Goal: Task Accomplishment & Management: Use online tool/utility

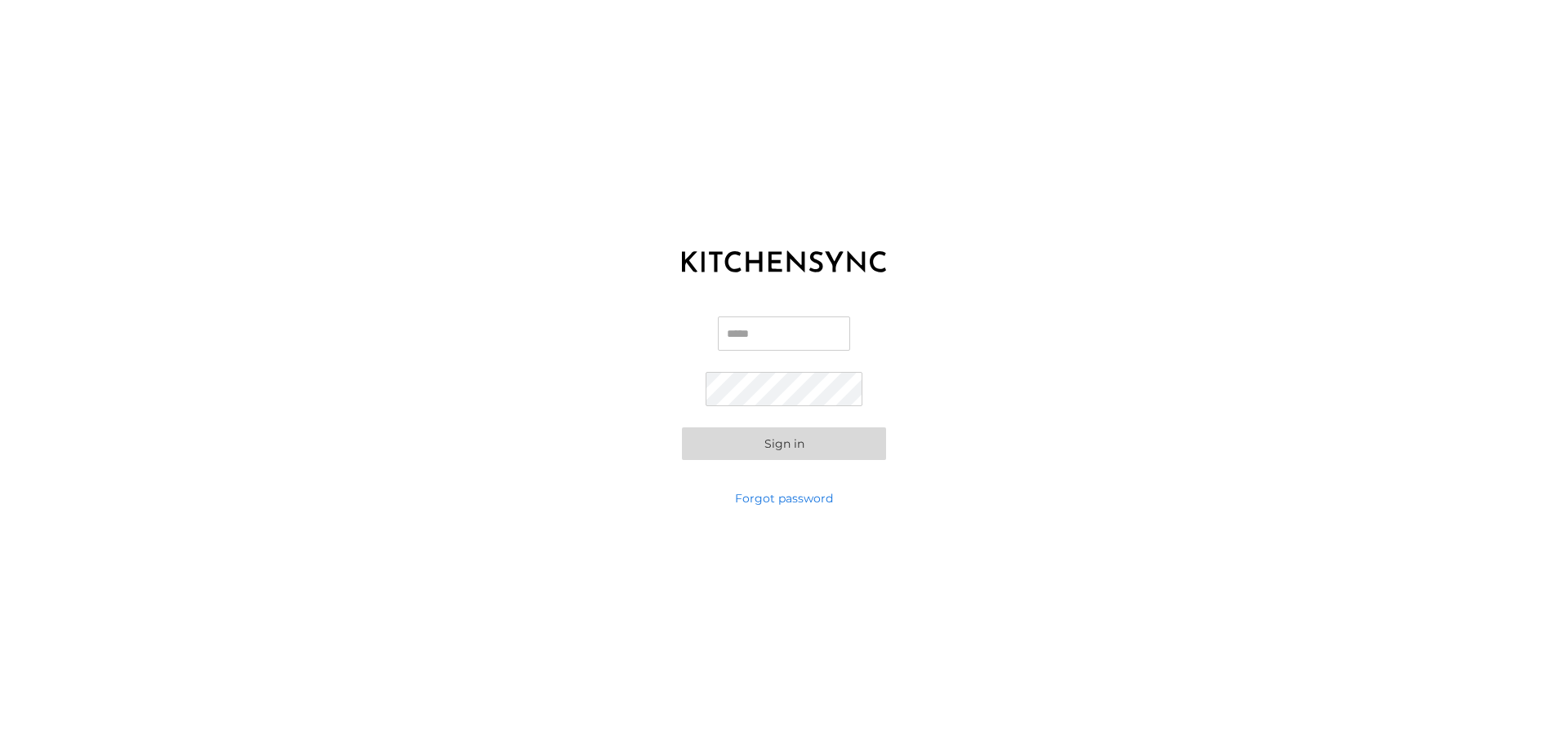
type input "**********"
click at [808, 429] on button "Sign in" at bounding box center [783, 443] width 204 height 32
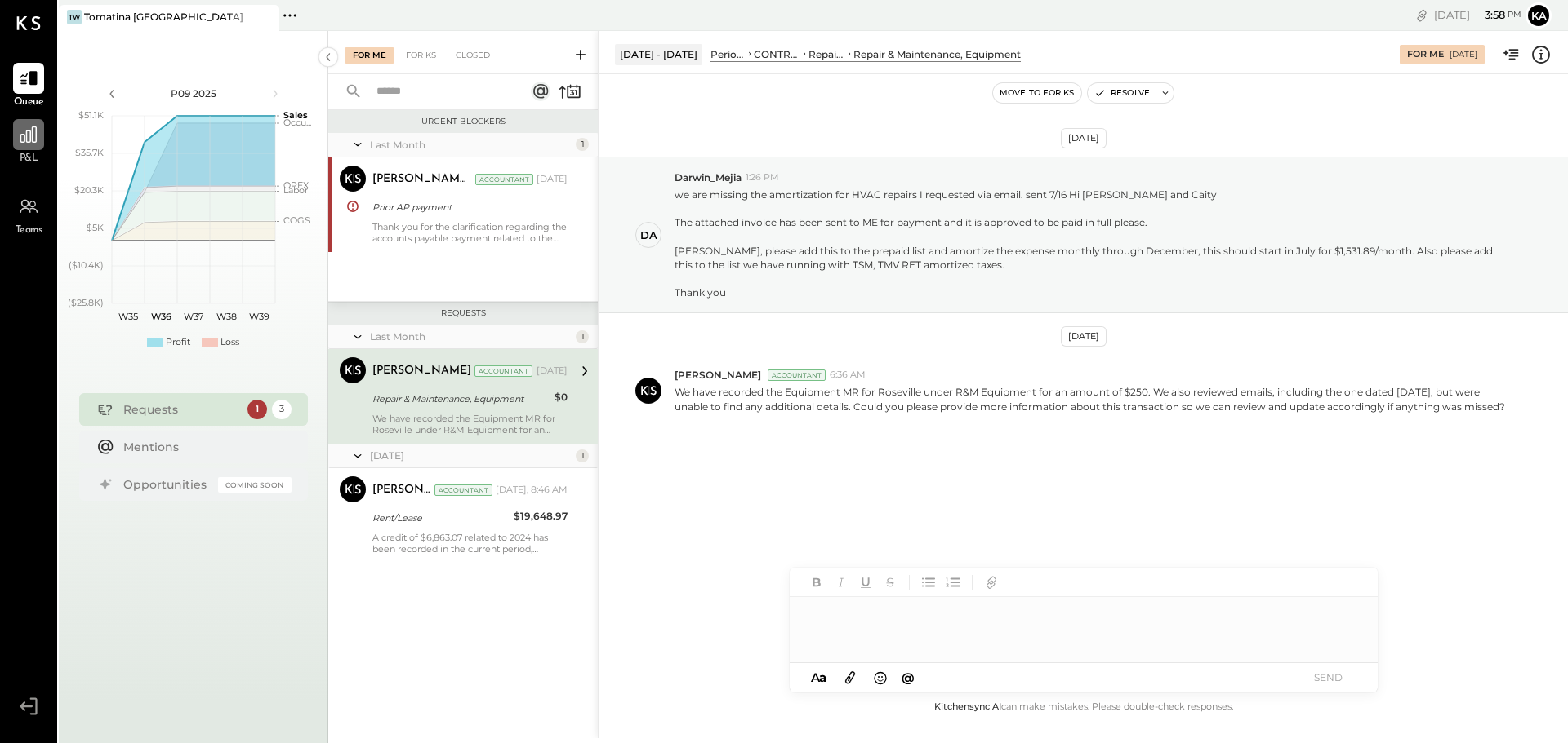
click at [31, 138] on icon at bounding box center [28, 134] width 21 height 21
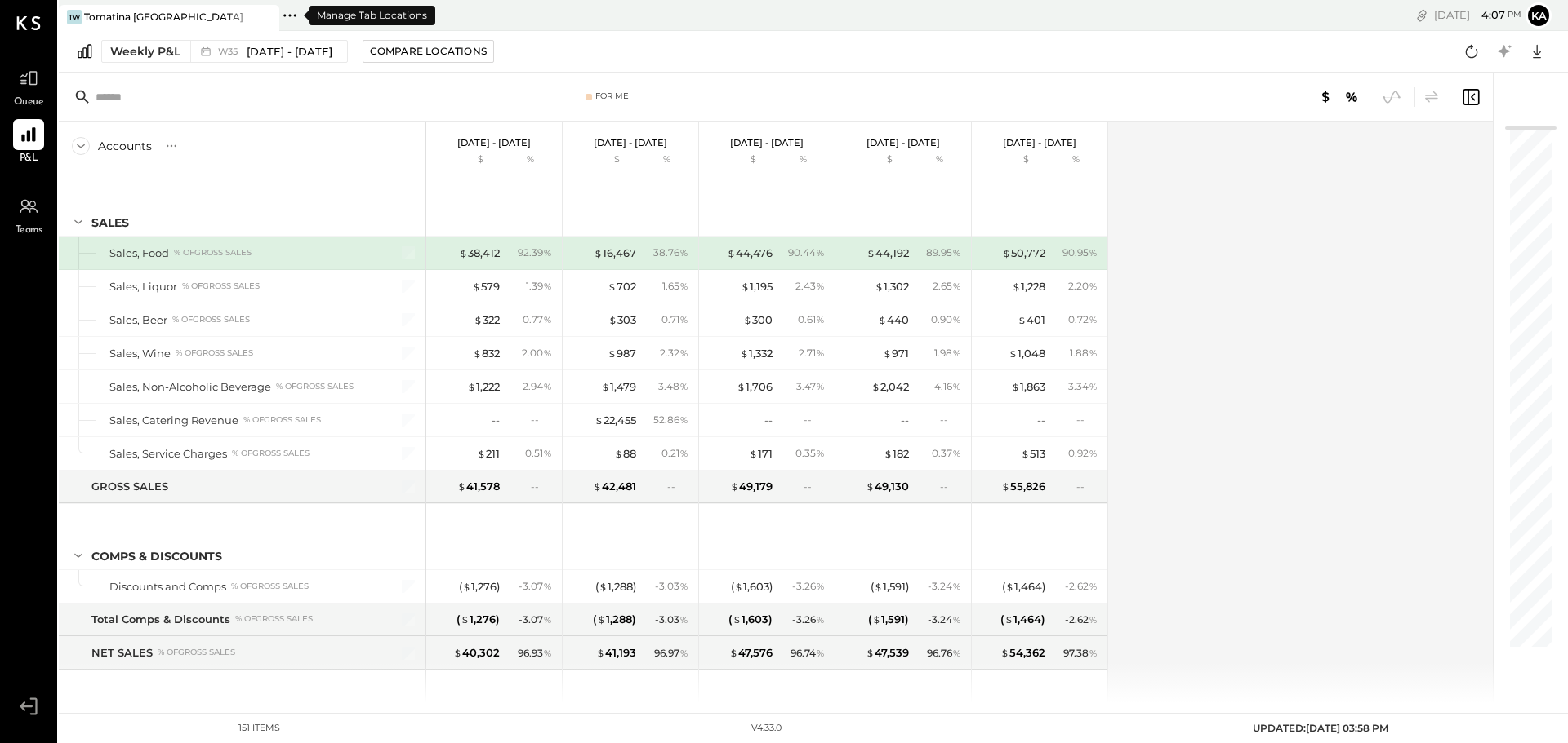
click at [286, 22] on icon at bounding box center [289, 15] width 21 height 21
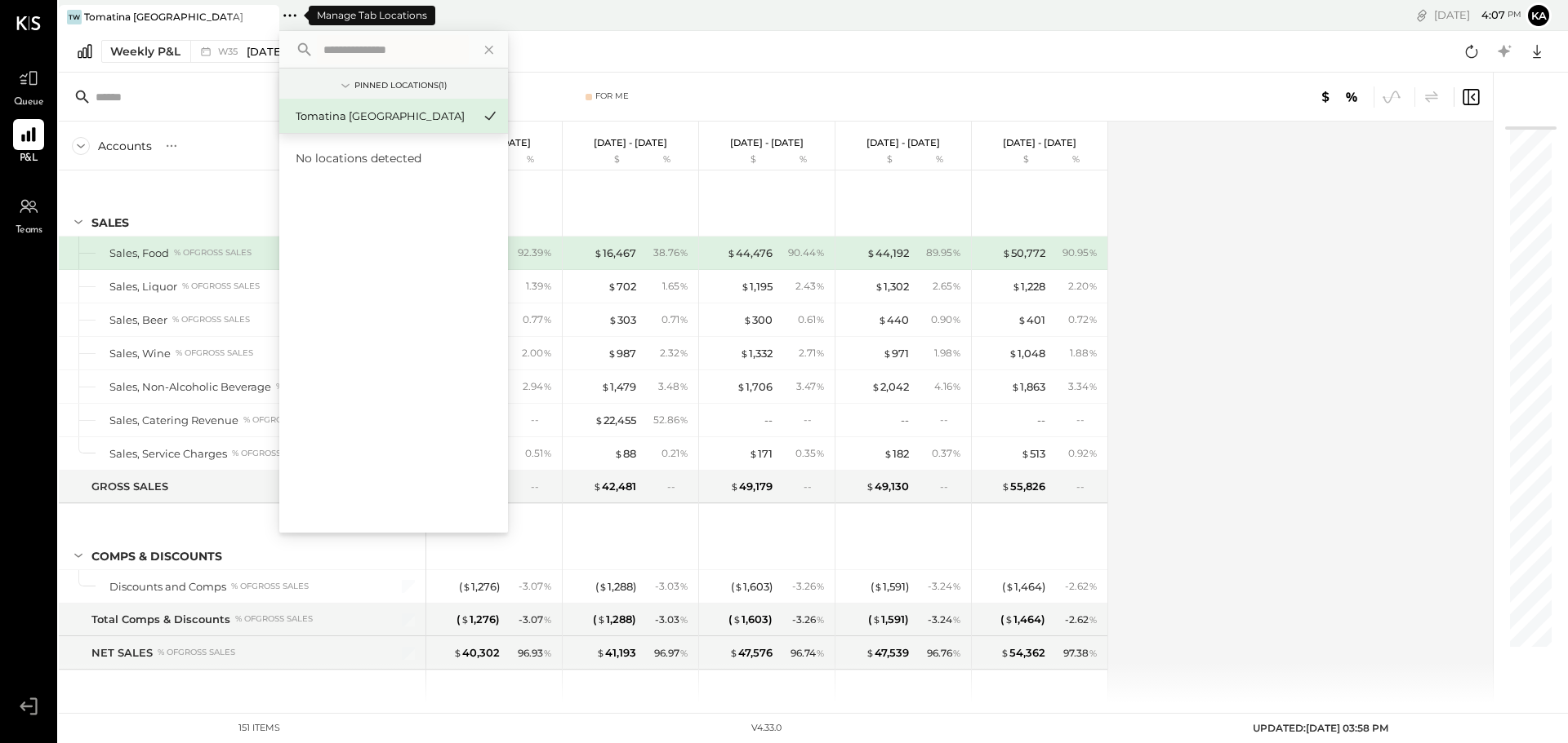
click at [286, 22] on icon at bounding box center [289, 15] width 21 height 21
click at [267, 60] on div "W35 [DATE] - [DATE]" at bounding box center [264, 51] width 149 height 21
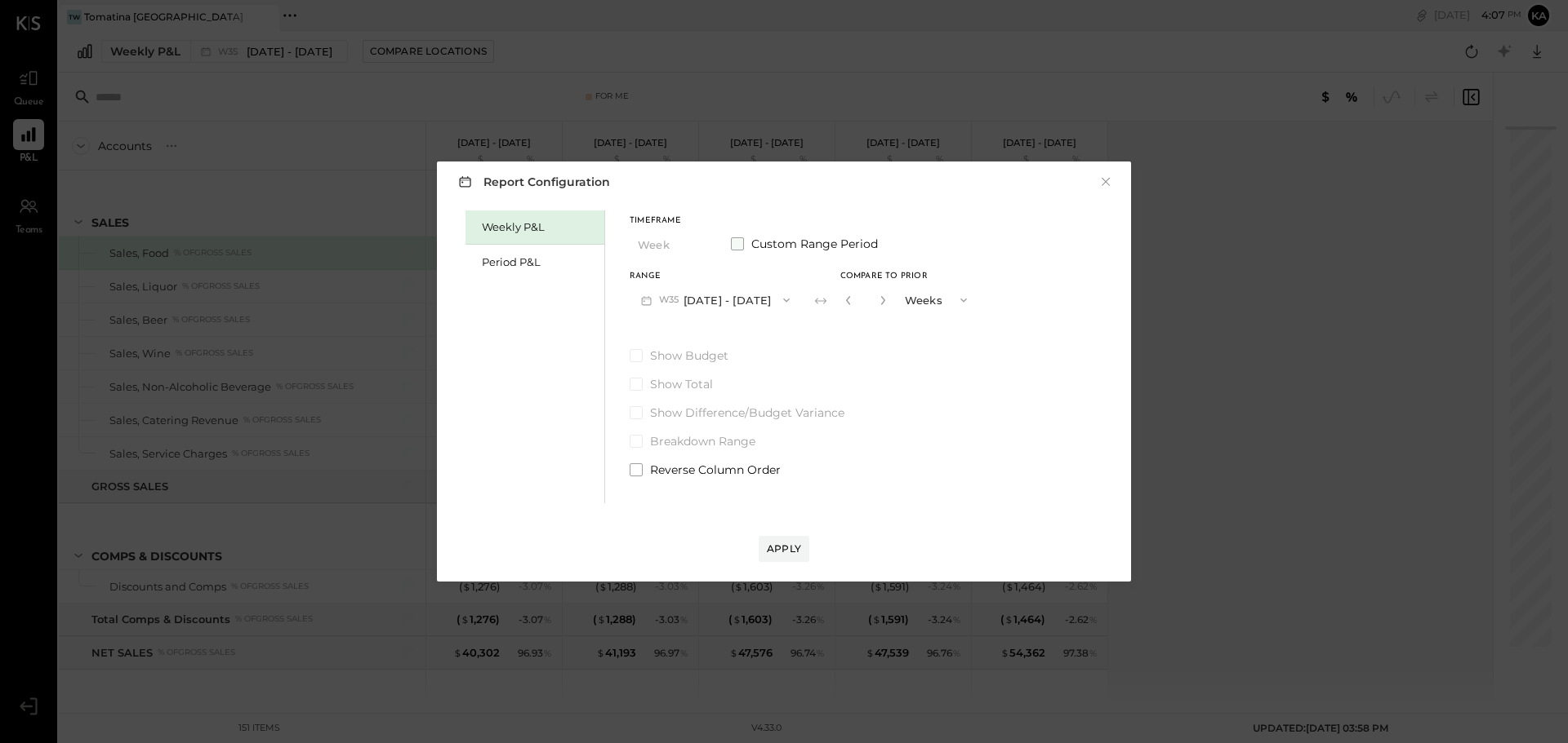
click at [737, 244] on span at bounding box center [737, 244] width 13 height 13
click at [549, 267] on div "Period P&L" at bounding box center [539, 262] width 115 height 16
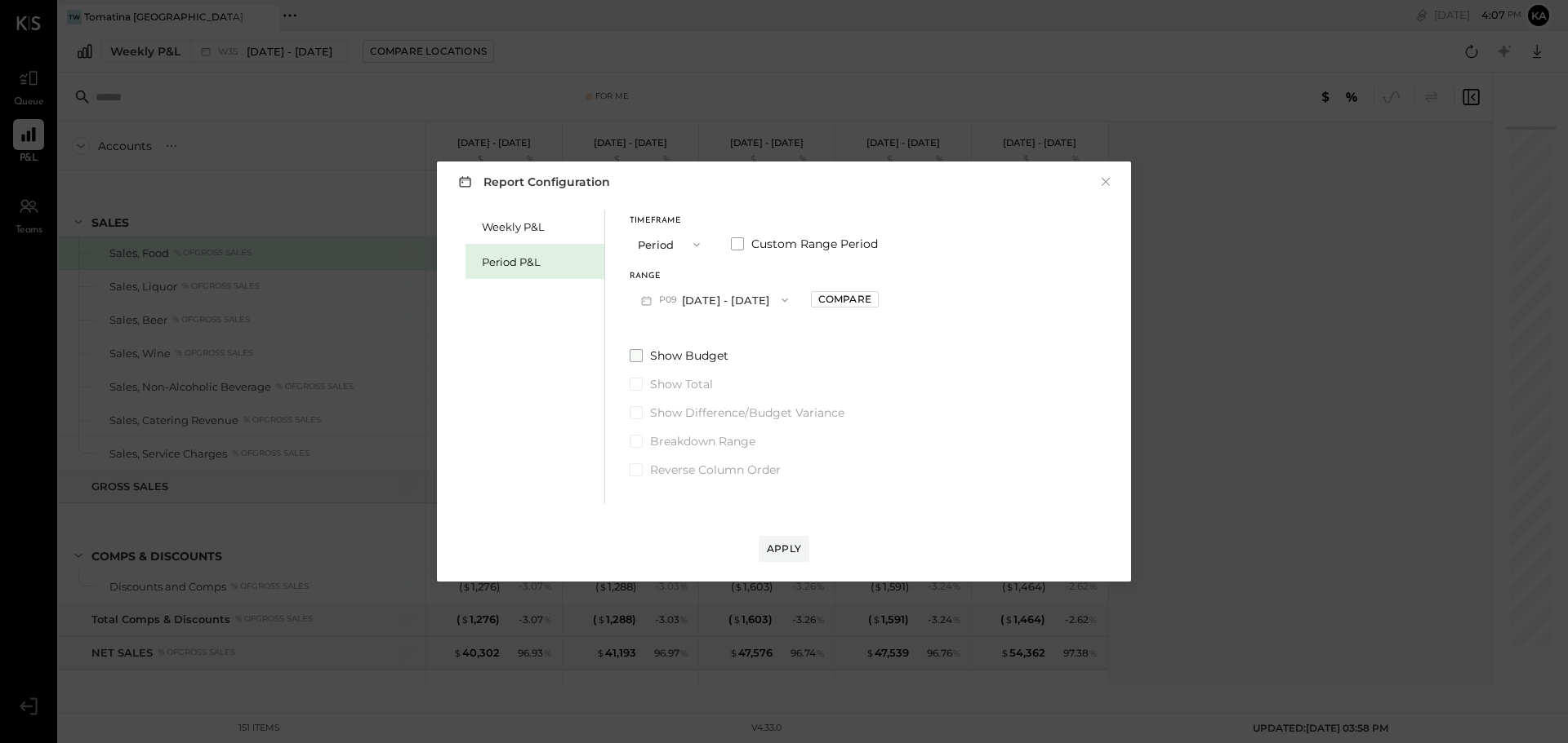
click at [634, 356] on span at bounding box center [636, 355] width 13 height 13
click at [637, 409] on span at bounding box center [636, 413] width 13 height 13
click at [694, 244] on icon "button" at bounding box center [696, 245] width 6 height 4
click at [694, 244] on div "Period" at bounding box center [670, 245] width 80 height 30
click at [786, 552] on div "Apply" at bounding box center [783, 548] width 34 height 14
